Goal: Transaction & Acquisition: Purchase product/service

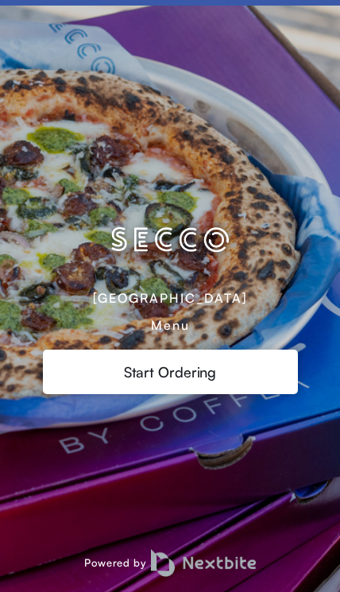
click at [153, 305] on div "[GEOGRAPHIC_DATA]" at bounding box center [170, 298] width 154 height 16
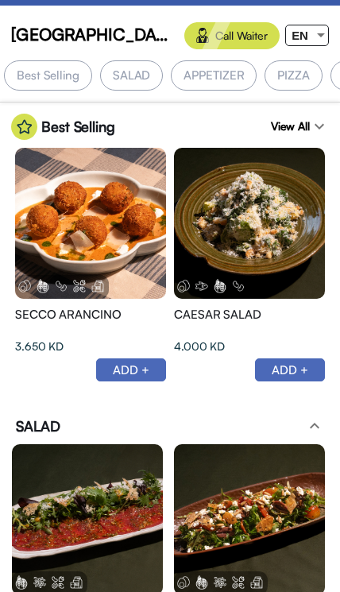
click at [304, 31] on span "EN" at bounding box center [300, 36] width 17 height 14
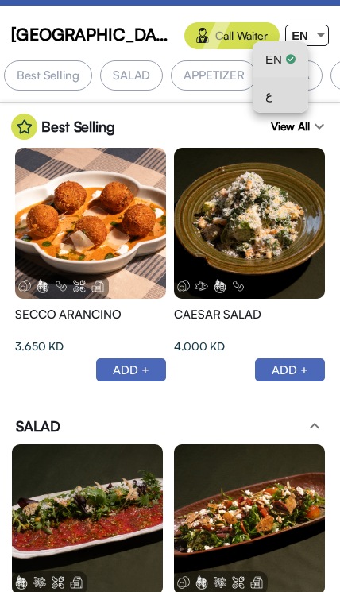
click at [279, 96] on div "ع" at bounding box center [281, 95] width 30 height 36
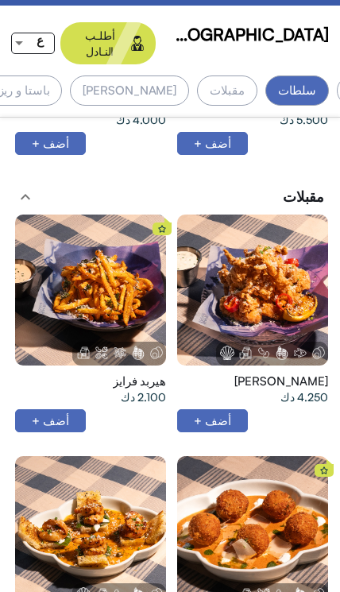
scroll to position [767, 0]
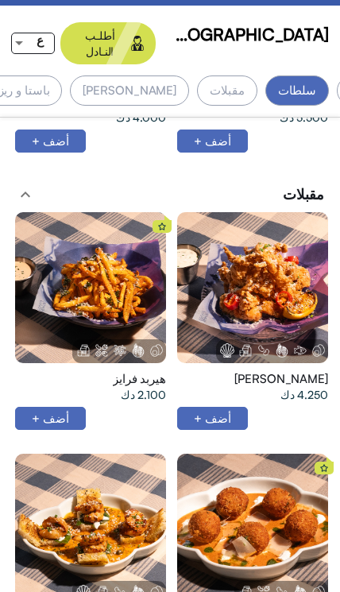
click at [68, 244] on div at bounding box center [90, 287] width 151 height 151
click at [247, 289] on div at bounding box center [252, 287] width 151 height 151
click at [58, 253] on div at bounding box center [90, 287] width 151 height 151
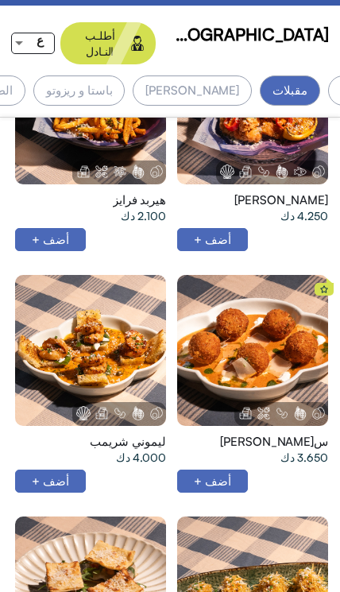
scroll to position [0, -142]
click at [232, 299] on div at bounding box center [252, 350] width 151 height 151
click at [109, 335] on div at bounding box center [90, 350] width 151 height 151
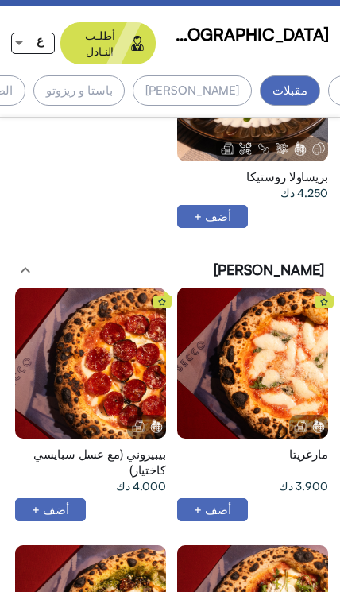
scroll to position [0, 0]
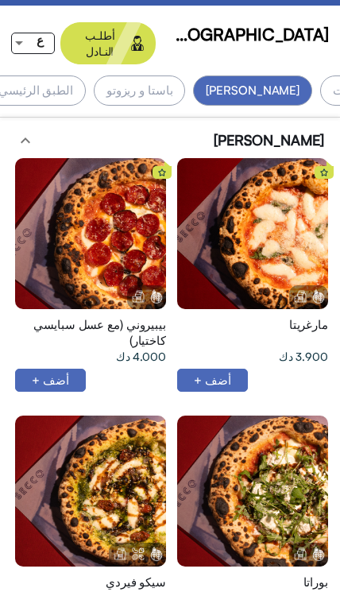
click at [1, 561] on app-categories-menu "بيتزا expand_less مارغريتا 3.900 دك أضف + بيبيروني (مع عسل سبايسي كاختيار)" at bounding box center [170, 510] width 340 height 761
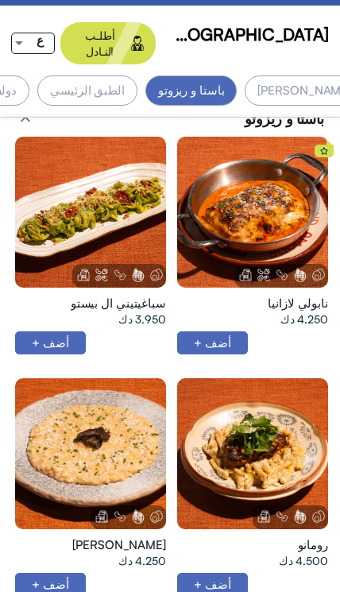
click at [254, 418] on div at bounding box center [252, 454] width 151 height 151
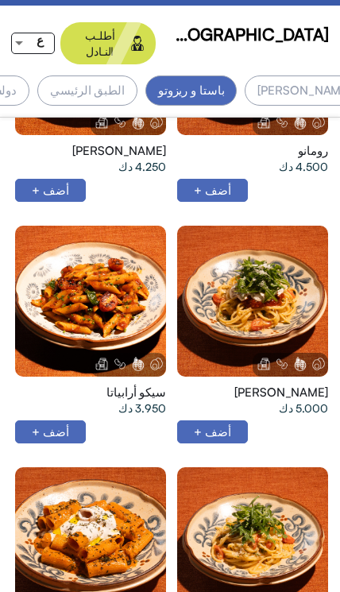
click at [290, 229] on div at bounding box center [252, 301] width 151 height 151
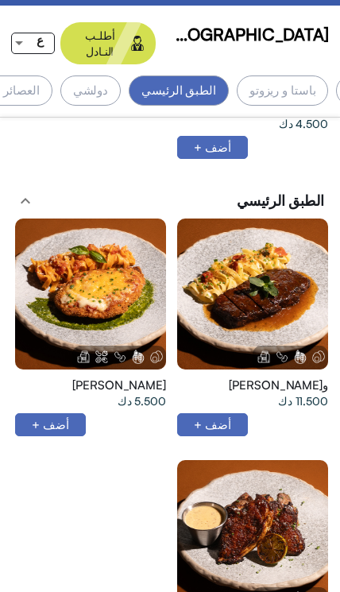
click at [243, 498] on div at bounding box center [252, 535] width 151 height 151
click at [132, 235] on div at bounding box center [90, 294] width 151 height 151
click at [295, 234] on div at bounding box center [252, 294] width 151 height 151
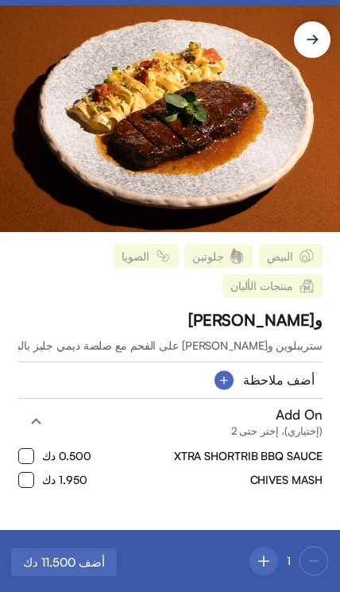
click at [227, 371] on circle at bounding box center [225, 381] width 20 height 20
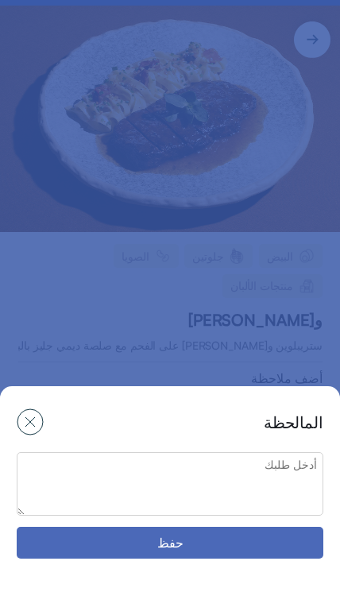
click at [274, 218] on div "المالحظة حفظ" at bounding box center [170, 299] width 340 height 587
click at [267, 274] on div "المالحظة حفظ" at bounding box center [170, 299] width 340 height 587
